Goal: Transaction & Acquisition: Purchase product/service

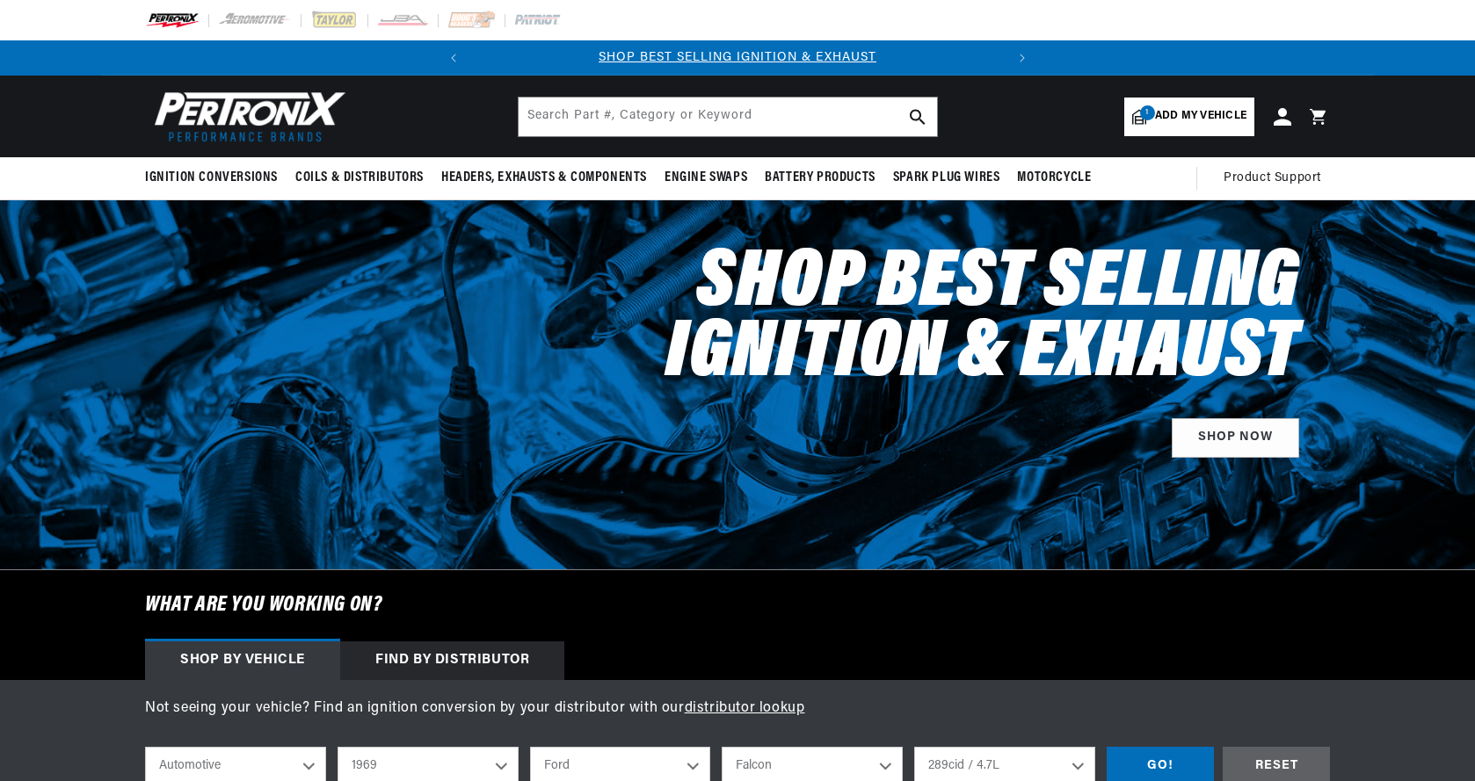
select select "1969"
select select "Ford"
select select "Falcon"
select select "289cid-4.7L"
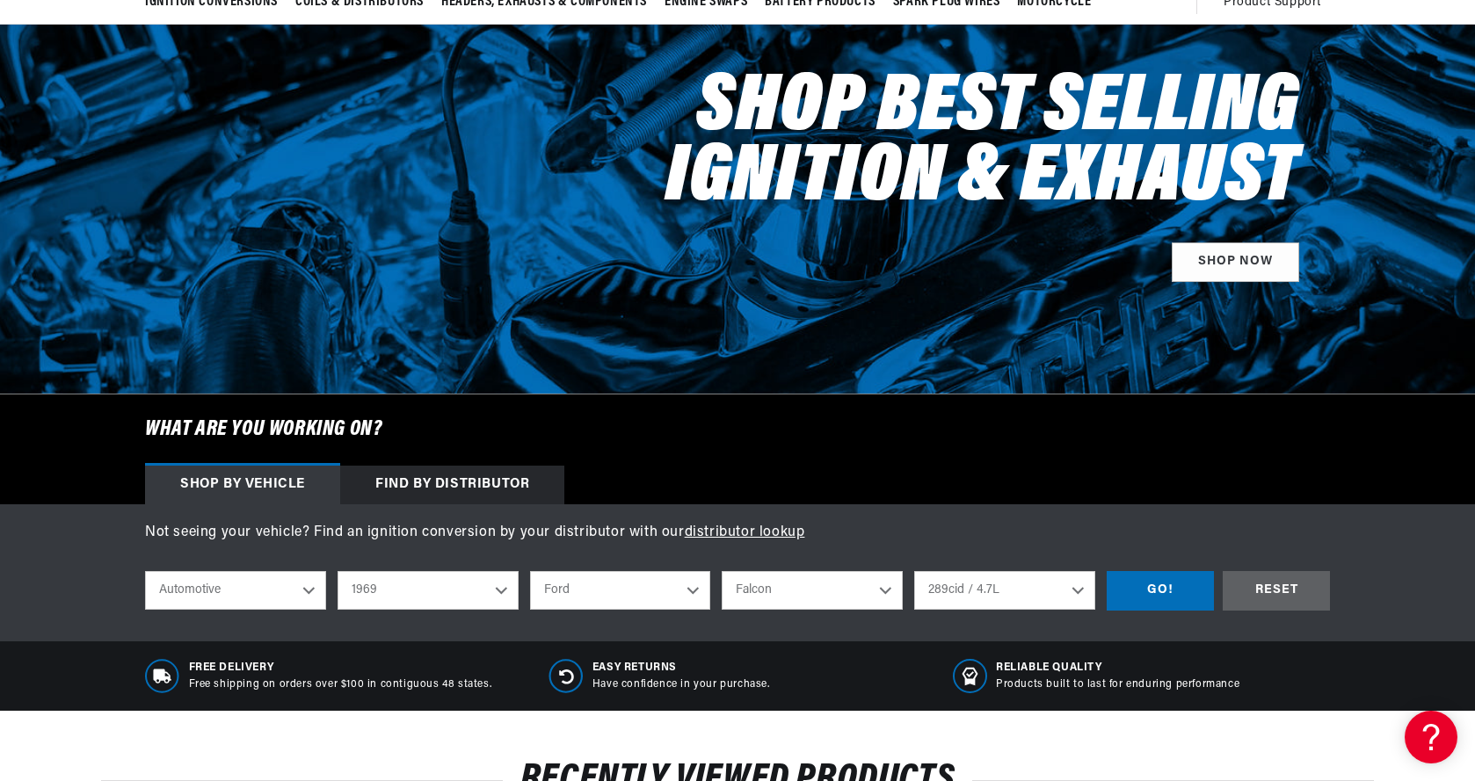
scroll to position [0, 533]
click at [694, 586] on select "Alfa Romeo American Motors Aston Martin Austin Austin Healey Avanti BMW Buick C…" at bounding box center [620, 590] width 181 height 39
click at [530, 571] on select "Alfa Romeo American Motors Aston Martin Austin Austin Healey Avanti BMW Buick C…" at bounding box center [620, 590] width 181 height 39
select select "Chevrolet"
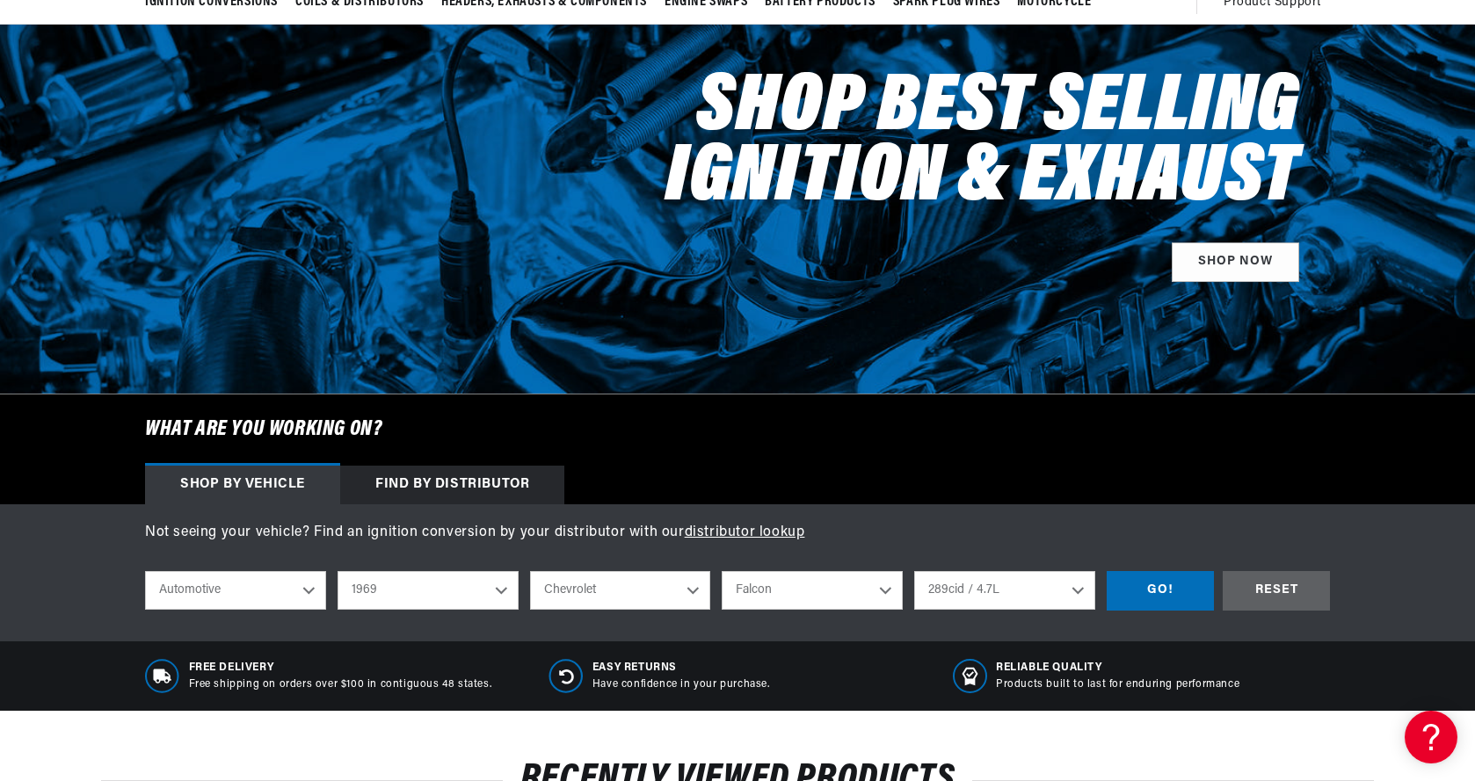
select select "Model"
select select "Engine"
click at [884, 586] on select "Model Bel Air Biscayne Blazer Brookwood C10 Pickup C10 Suburban C20 Pickup C20 …" at bounding box center [811, 590] width 181 height 39
select select "C10-Pickup"
click at [721, 571] on select "Model Bel Air Biscayne Blazer Brookwood C10 Pickup C10 Suburban C20 Pickup C20 …" at bounding box center [811, 590] width 181 height 39
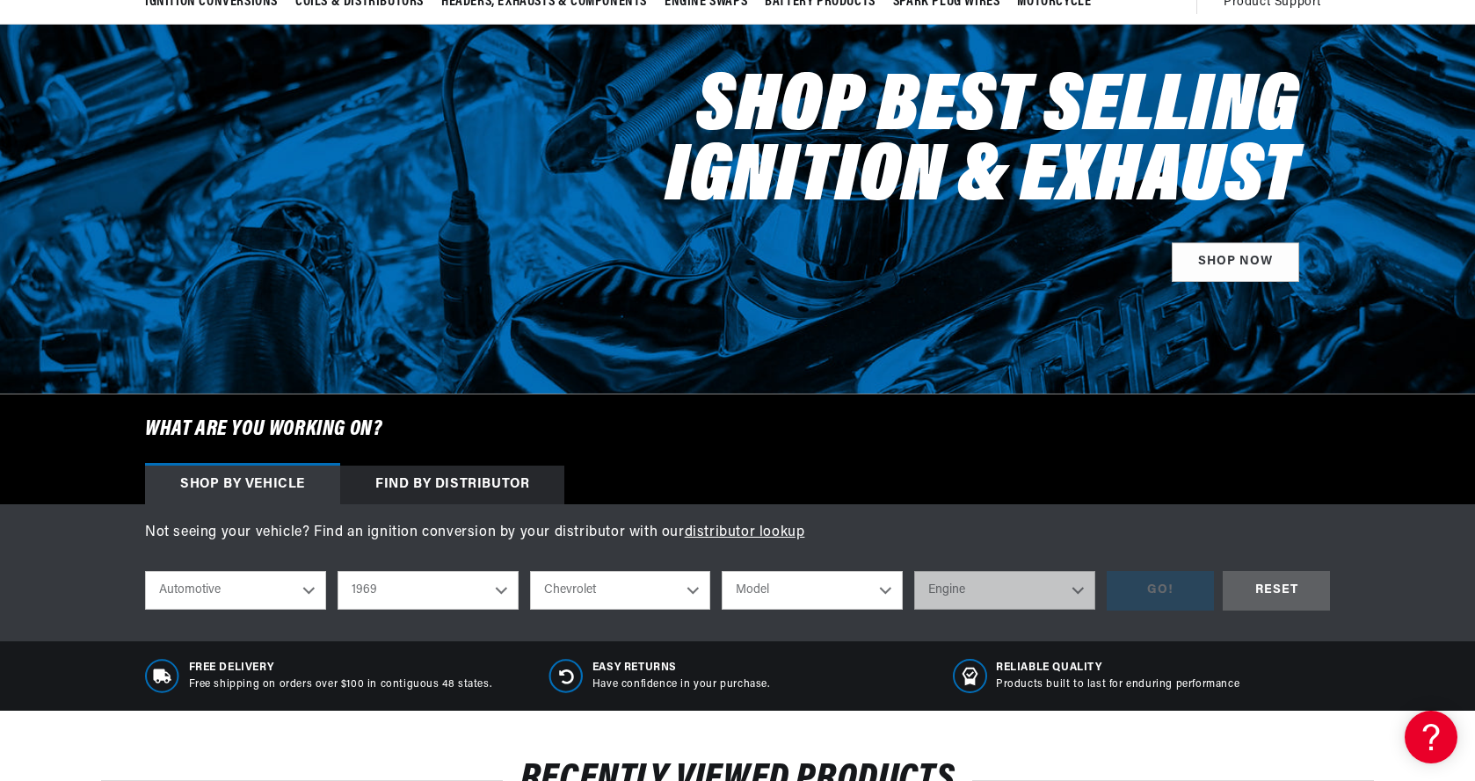
select select "C10-Pickup"
click at [1078, 586] on select "Engine 4.6L 6.6L 7.4L 230cid / 3.8L 250cid / 4.1L 292cid / 4.8L 305cid / 5.0L 3…" at bounding box center [1004, 590] width 181 height 39
select select "350cid-5.7L"
click at [914, 571] on select "Engine 4.6L 6.6L 7.4L 230cid / 3.8L 250cid / 4.1L 292cid / 4.8L 305cid / 5.0L 3…" at bounding box center [1004, 590] width 181 height 39
select select "350cid-5.7L"
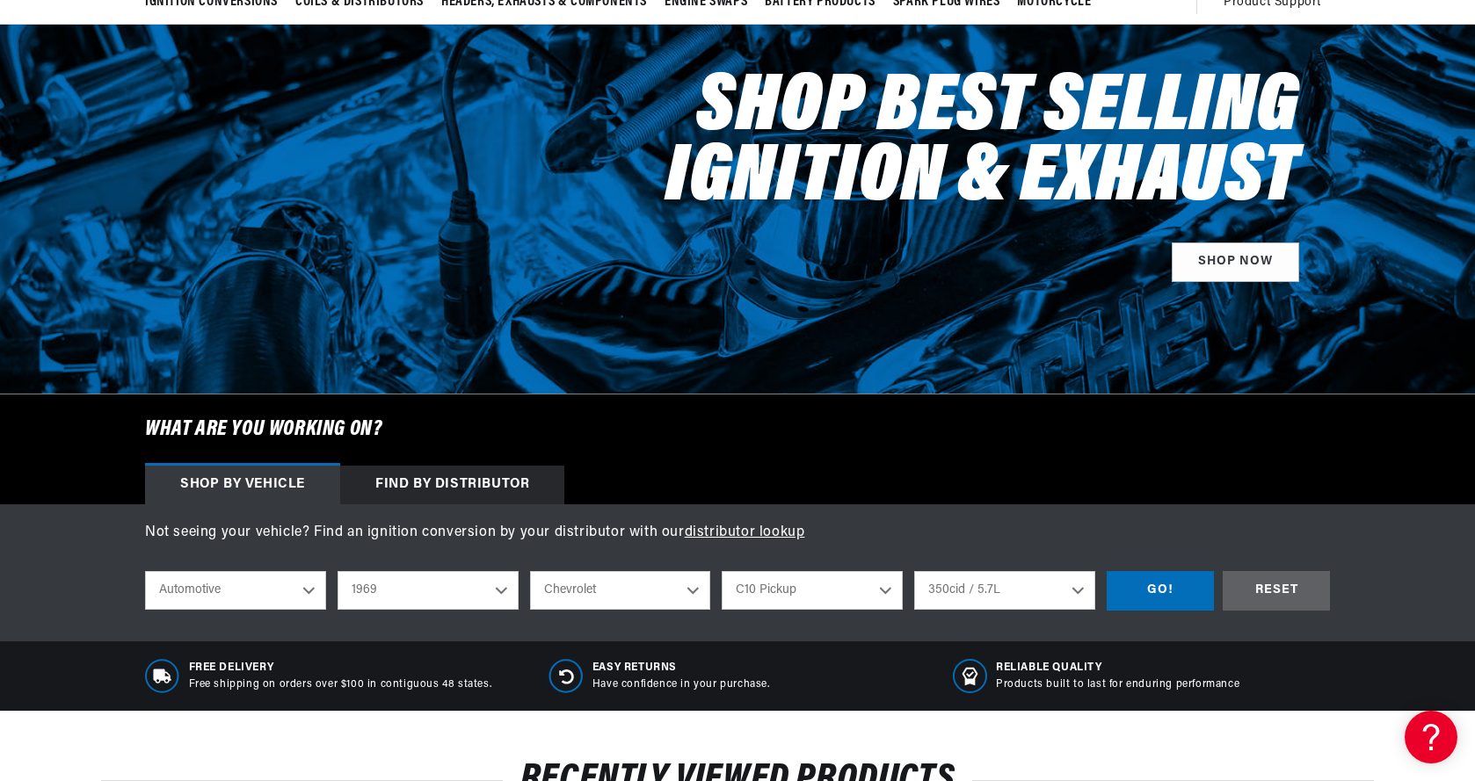
scroll to position [0, 533]
click at [1162, 584] on div "GO!" at bounding box center [1159, 591] width 107 height 40
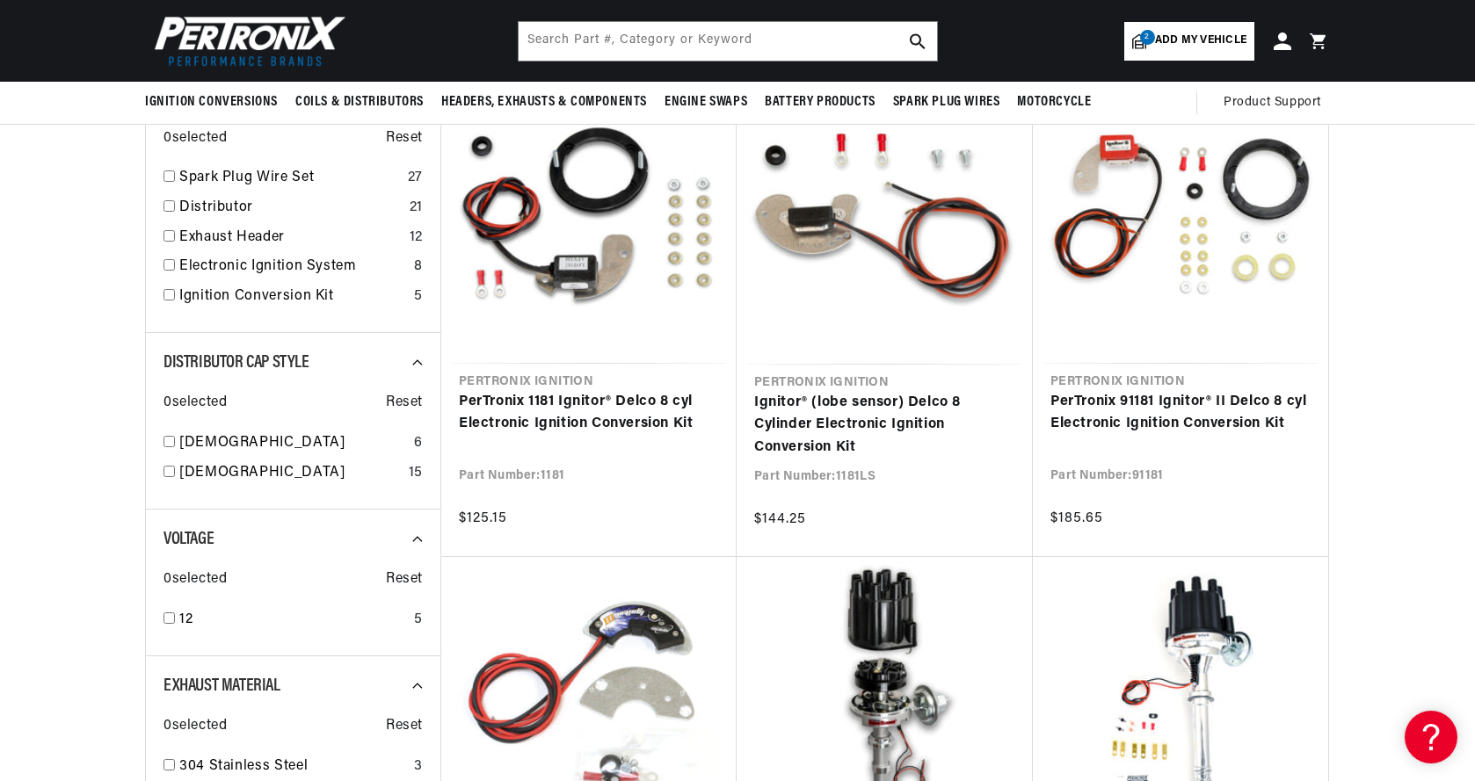
scroll to position [0, 533]
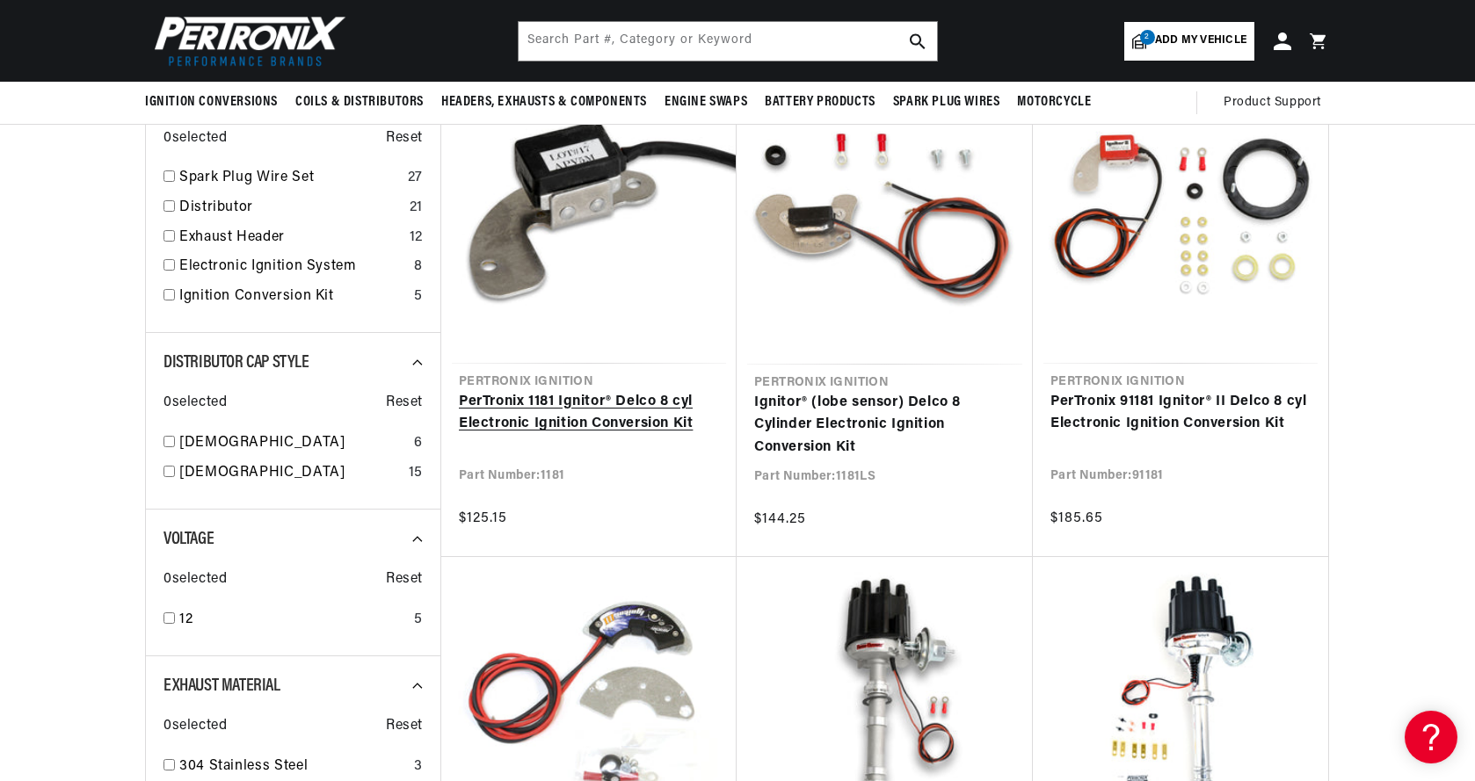
click at [589, 405] on link "PerTronix 1181 Ignitor® Delco 8 cyl Electronic Ignition Conversion Kit" at bounding box center [589, 413] width 260 height 45
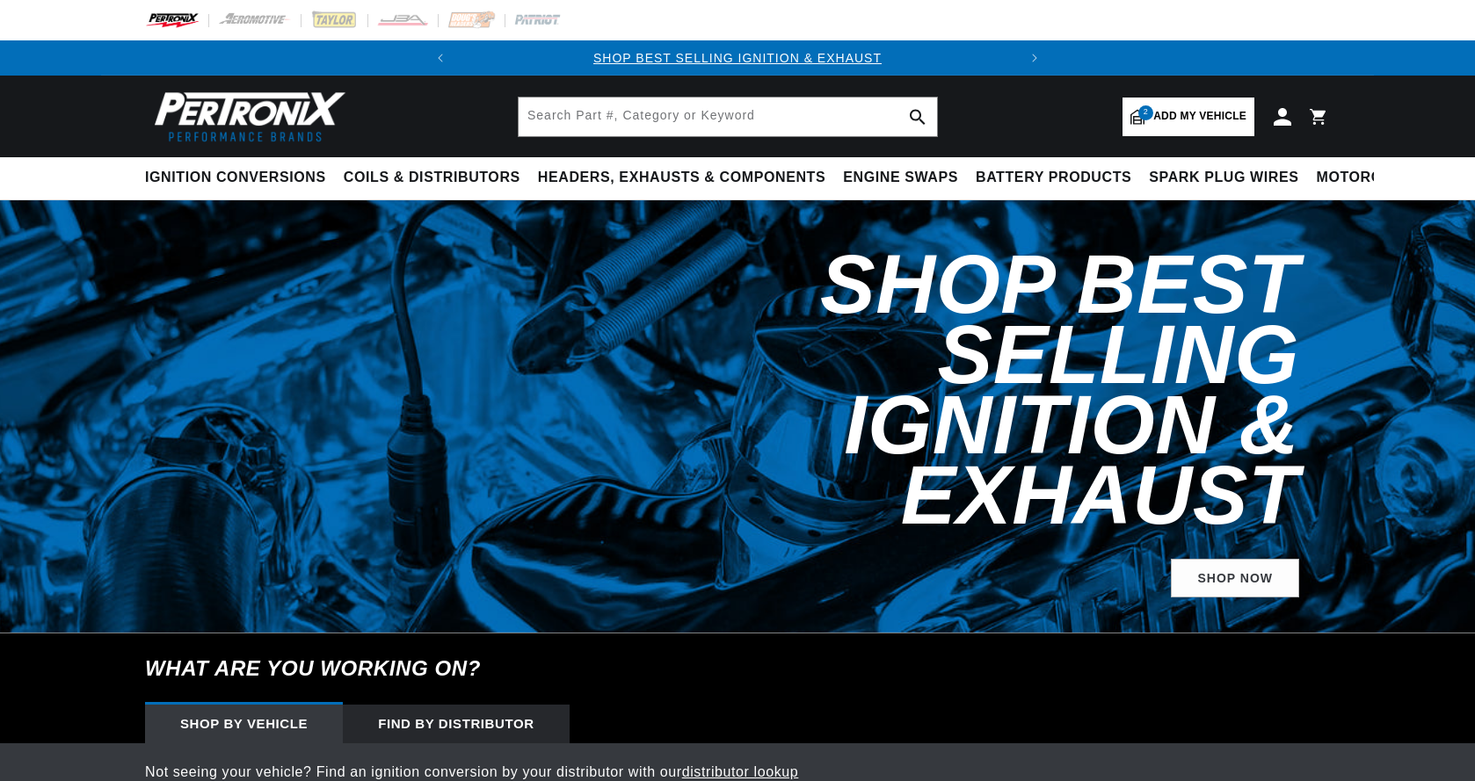
select select "1969"
select select "Chevrolet"
select select "C10-Pickup"
select select "350cid-5.7L"
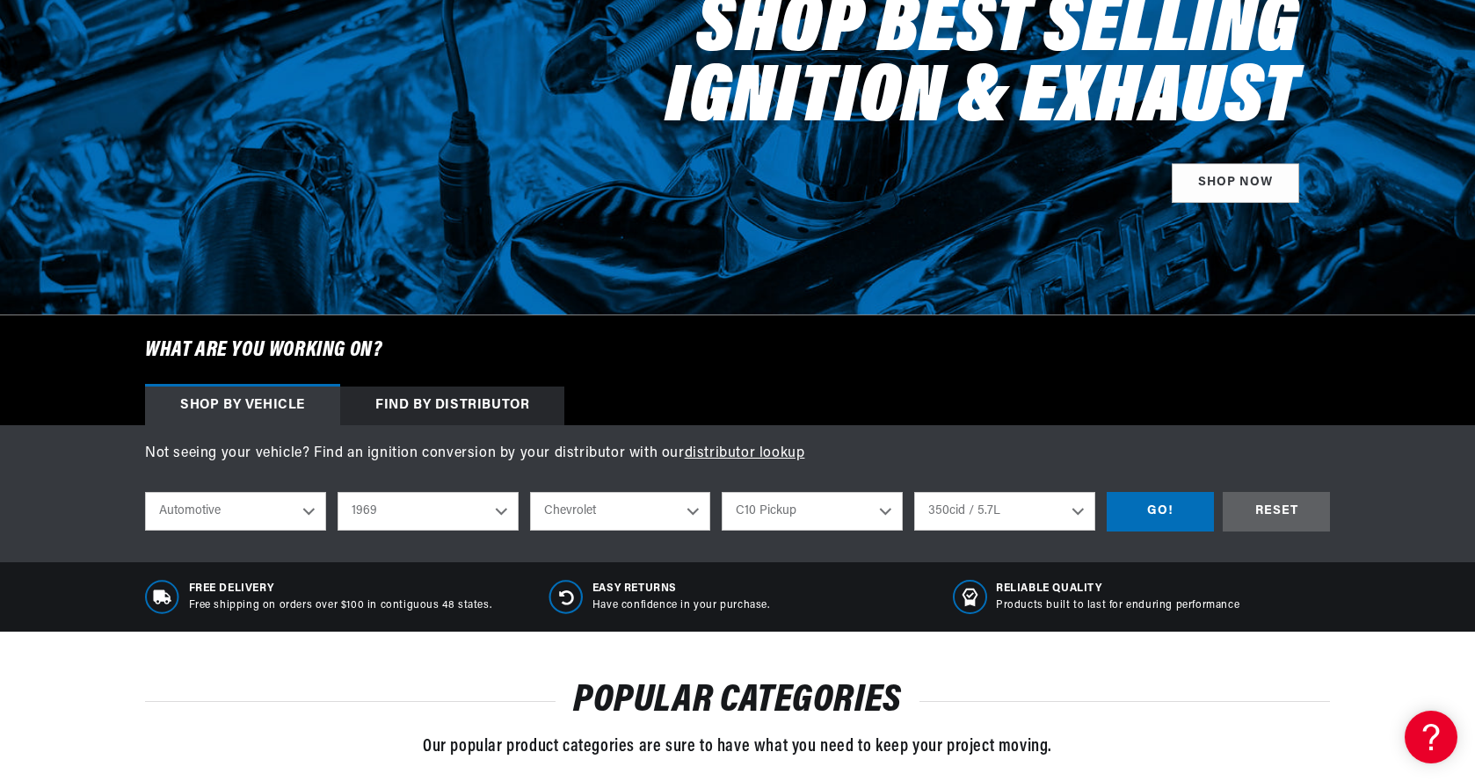
scroll to position [264, 0]
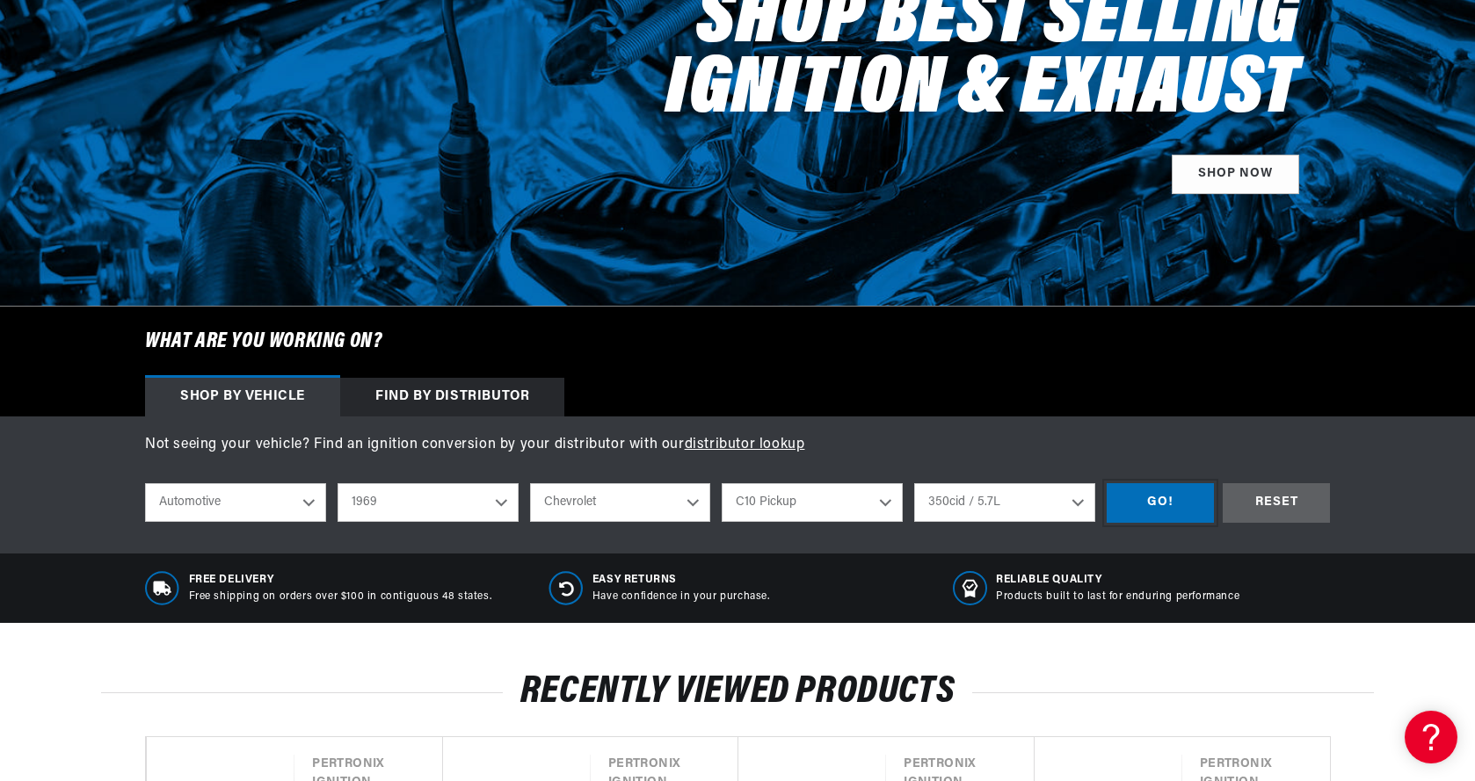
click at [1169, 504] on div "GO!" at bounding box center [1159, 503] width 107 height 40
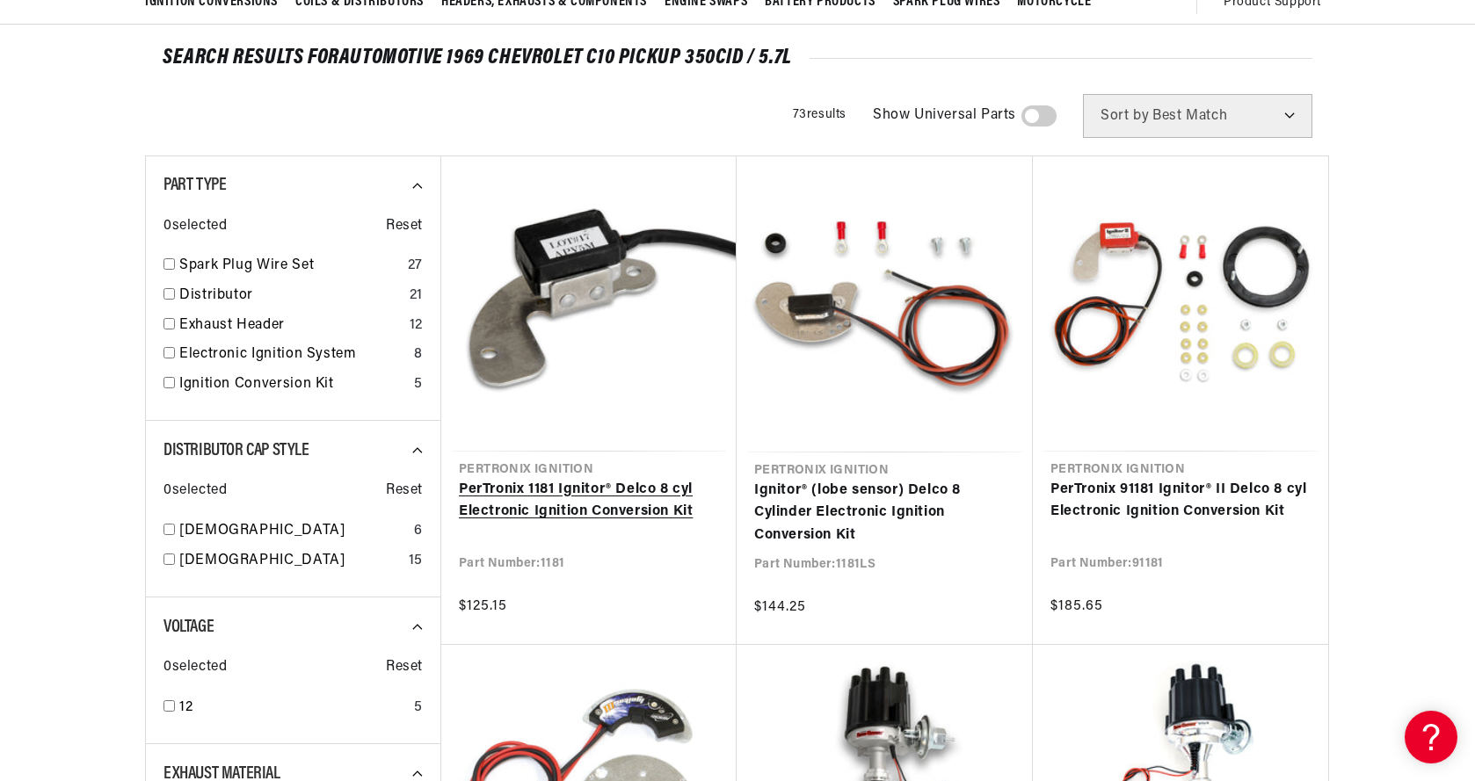
click at [604, 518] on link "PerTronix 1181 Ignitor® Delco 8 cyl Electronic Ignition Conversion Kit" at bounding box center [589, 501] width 260 height 45
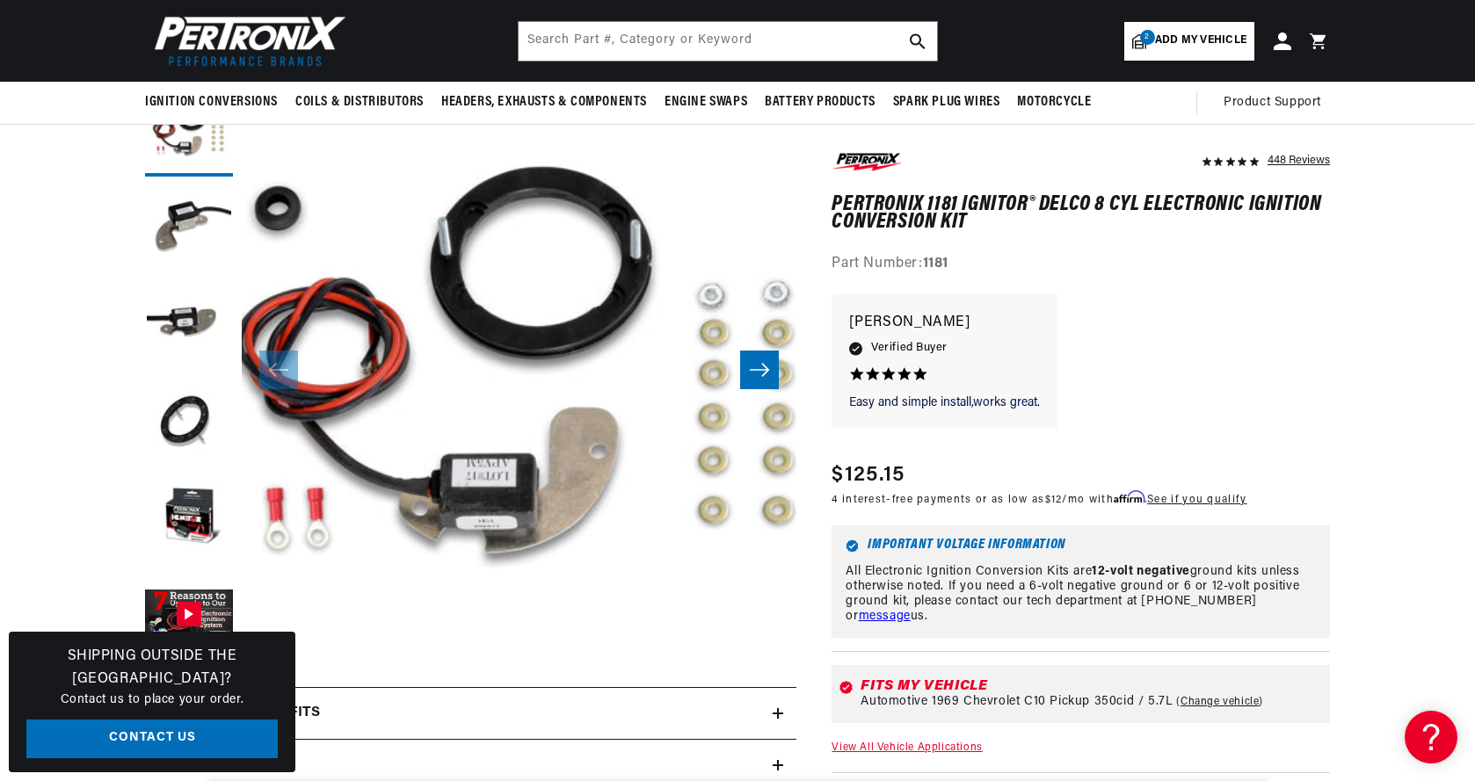
scroll to position [0, 533]
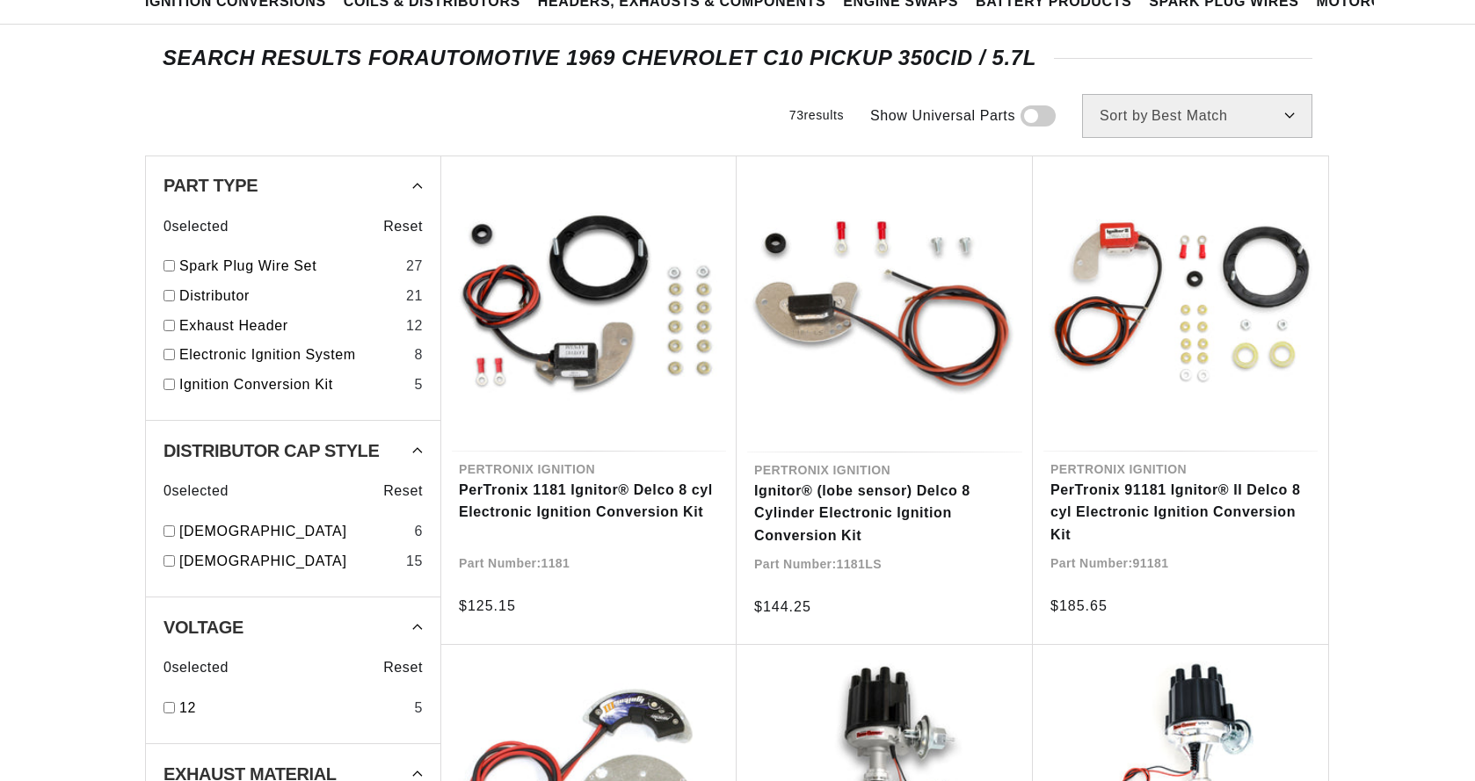
scroll to position [176, 0]
